Goal: Task Accomplishment & Management: Manage account settings

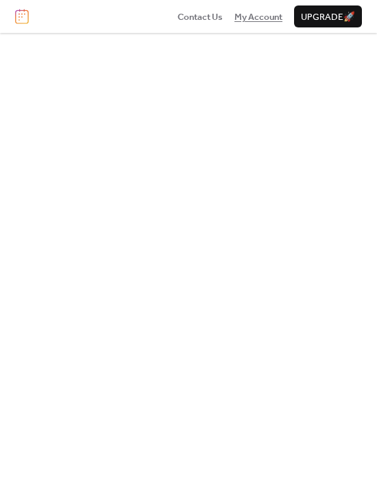
click at [259, 16] on span "My Account" at bounding box center [259, 17] width 48 height 14
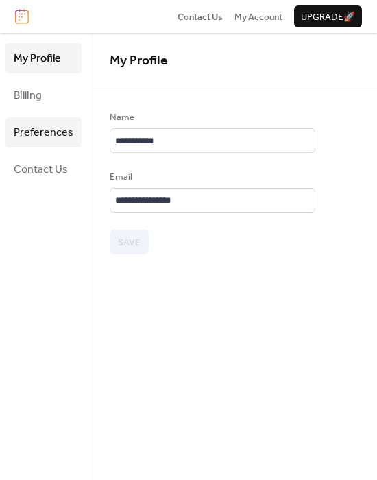
click at [36, 95] on span "Billing" at bounding box center [28, 96] width 28 height 22
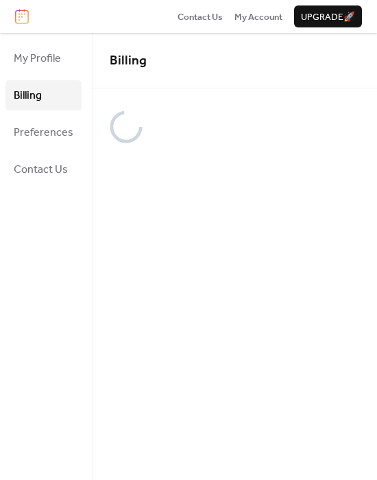
click at [51, 128] on span "Preferences" at bounding box center [44, 133] width 60 height 22
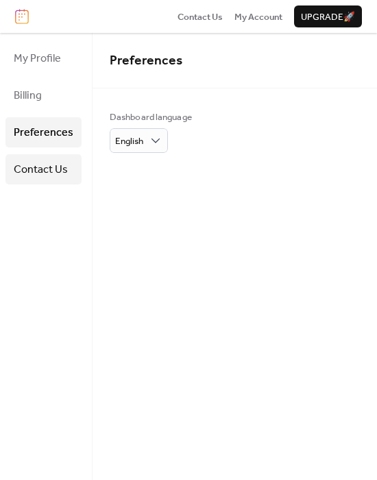
click at [53, 170] on span "Contact Us" at bounding box center [41, 170] width 54 height 22
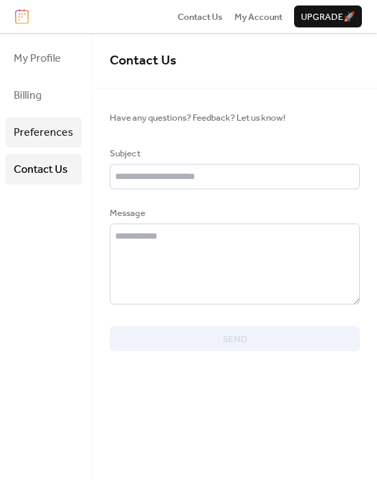
click at [39, 126] on span "Preferences" at bounding box center [44, 133] width 60 height 22
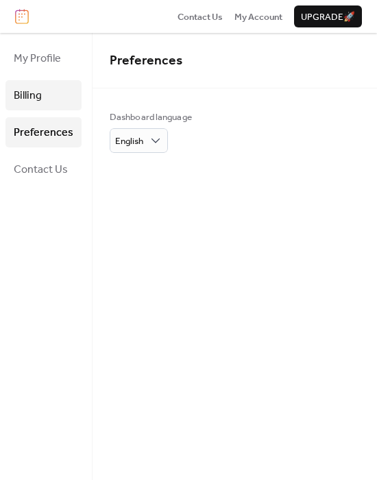
click at [28, 83] on link "Billing" at bounding box center [43, 95] width 76 height 30
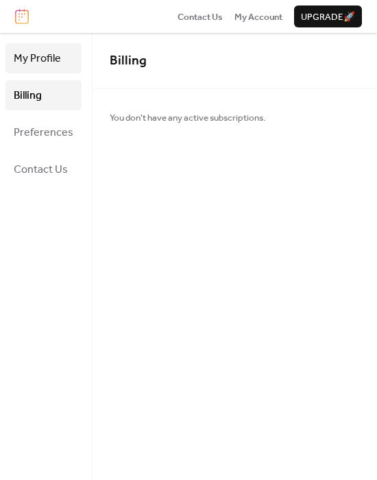
click at [26, 59] on span "My Profile" at bounding box center [37, 59] width 47 height 22
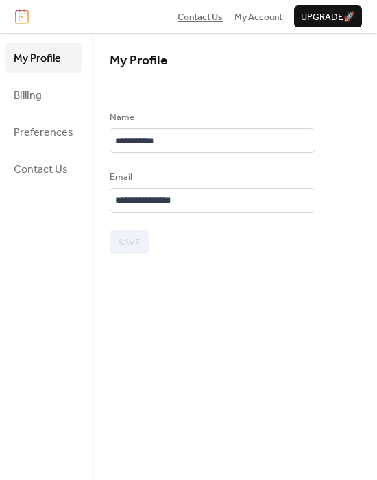
click at [198, 10] on span "Contact Us" at bounding box center [200, 17] width 45 height 14
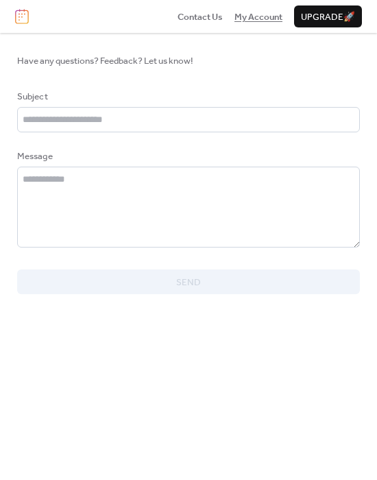
click at [242, 11] on span "My Account" at bounding box center [259, 17] width 48 height 14
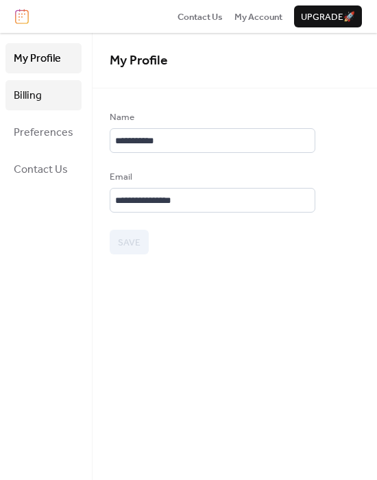
click at [17, 93] on span "Billing" at bounding box center [28, 96] width 28 height 22
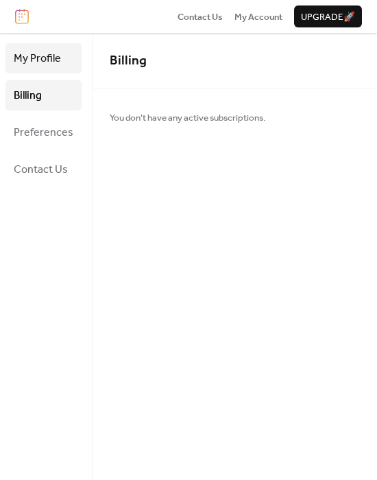
click at [33, 65] on span "My Profile" at bounding box center [37, 59] width 47 height 22
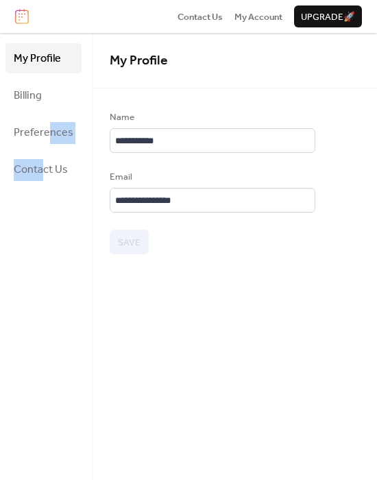
click at [45, 152] on ul "My Profile Billing Preferences Contact Us" at bounding box center [43, 113] width 76 height 141
click at [58, 130] on span "Preferences" at bounding box center [44, 133] width 60 height 22
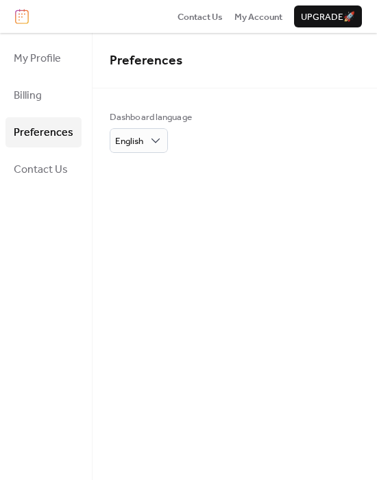
click at [183, 75] on div "Preferences" at bounding box center [235, 61] width 285 height 56
click at [304, 15] on span "Upgrade 🚀" at bounding box center [328, 17] width 54 height 14
click at [18, 17] on img at bounding box center [22, 16] width 14 height 15
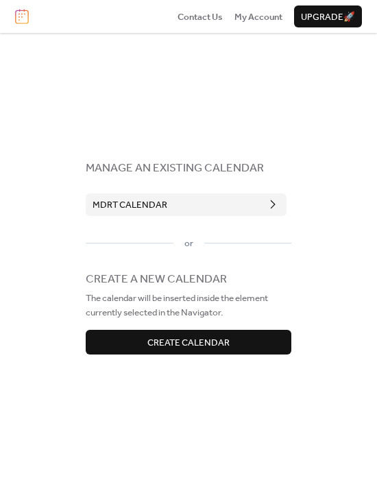
click at [191, 200] on button "MDRT Calendar" at bounding box center [186, 204] width 201 height 22
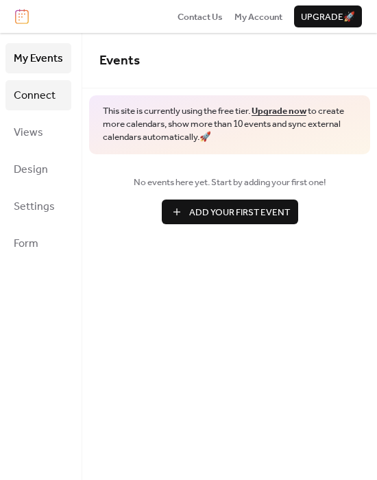
click at [49, 92] on span "Connect" at bounding box center [35, 96] width 42 height 22
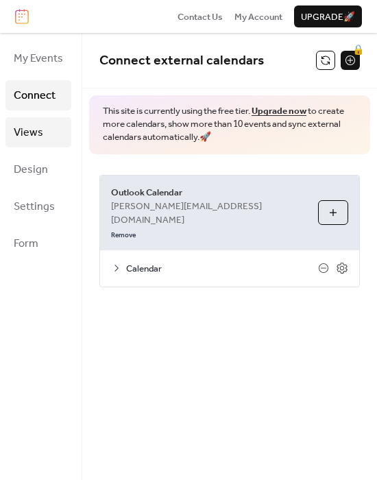
click at [25, 141] on span "Views" at bounding box center [28, 133] width 29 height 22
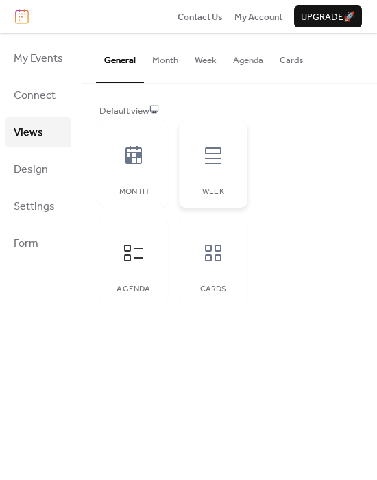
click at [195, 175] on div at bounding box center [213, 155] width 41 height 41
drag, startPoint x: 356, startPoint y: 171, endPoint x: 377, endPoint y: 169, distance: 20.7
click at [369, 169] on div "Default view Month Week Agenda Cards" at bounding box center [229, 205] width 295 height 242
